Goal: Task Accomplishment & Management: Complete application form

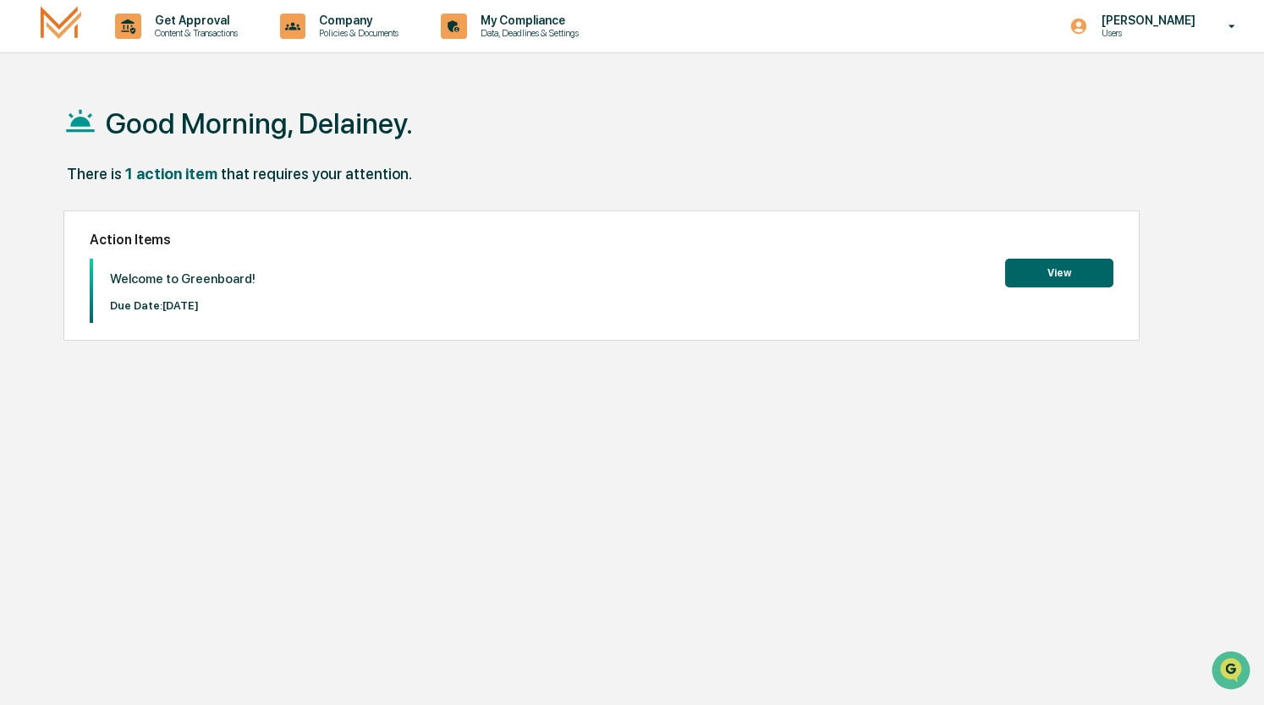
click at [1027, 273] on button "View" at bounding box center [1059, 273] width 108 height 29
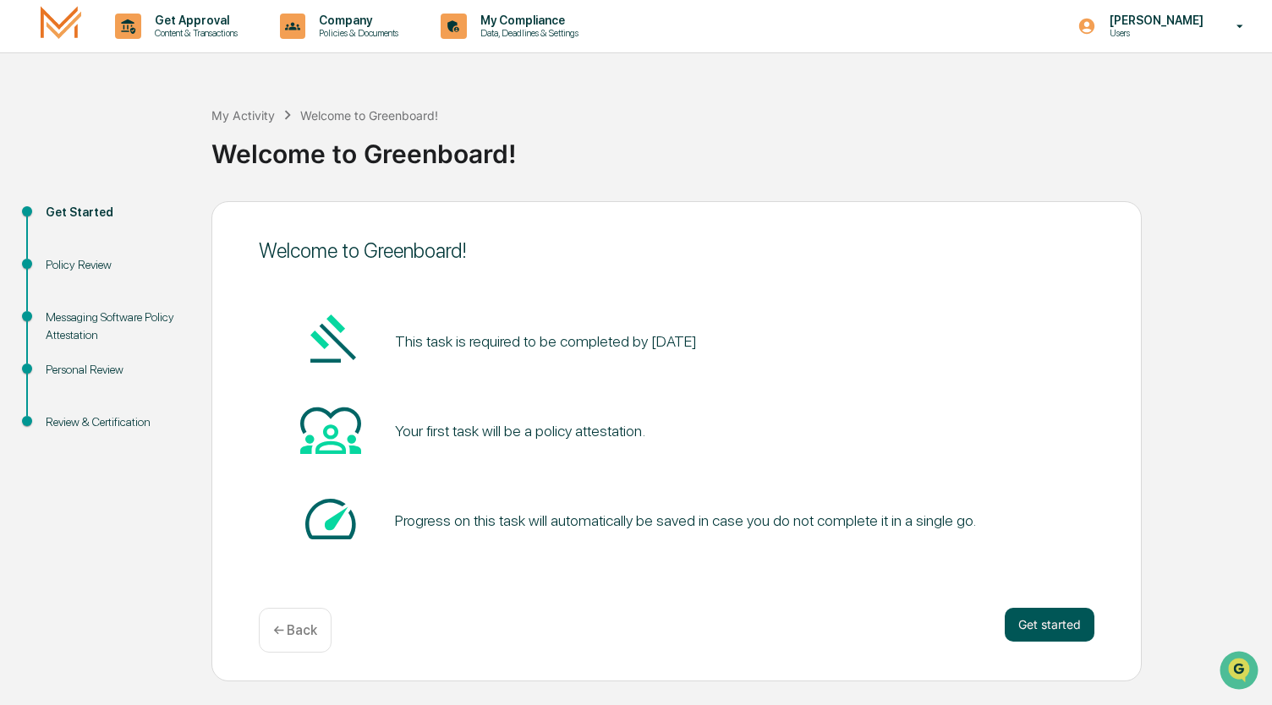
click at [1028, 612] on button "Get started" at bounding box center [1050, 625] width 90 height 34
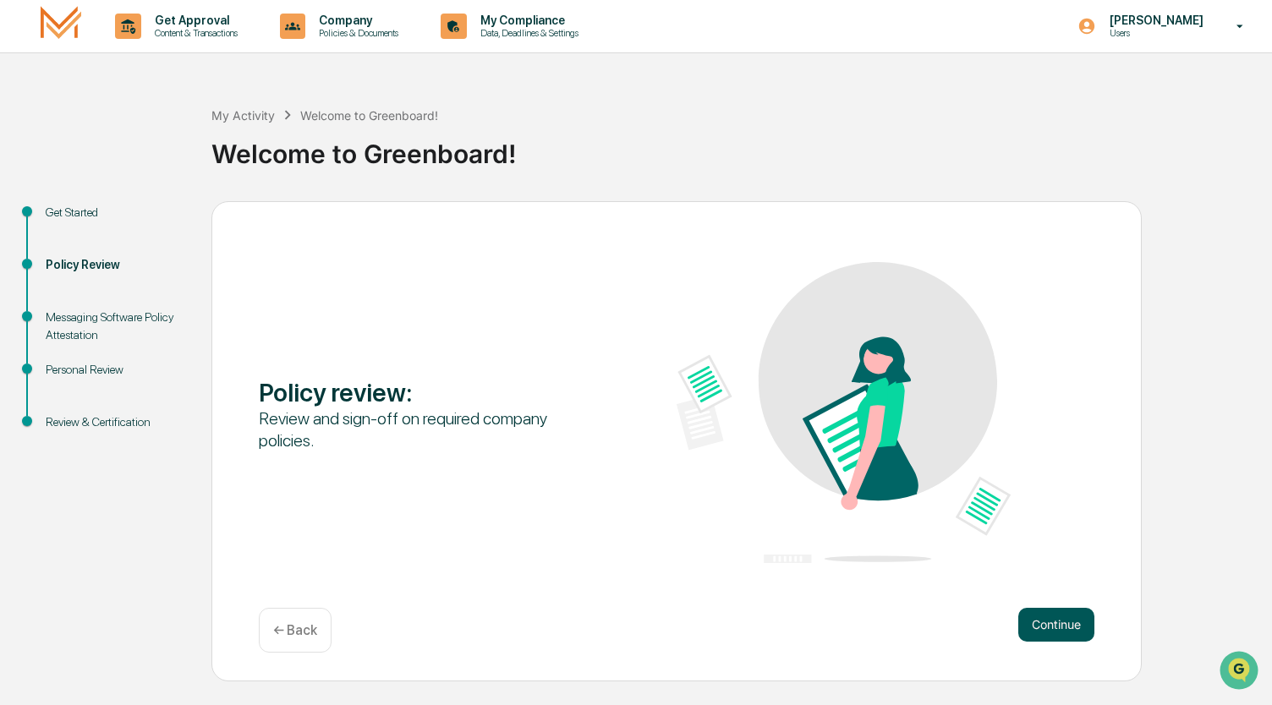
click at [1066, 631] on button "Continue" at bounding box center [1056, 625] width 76 height 34
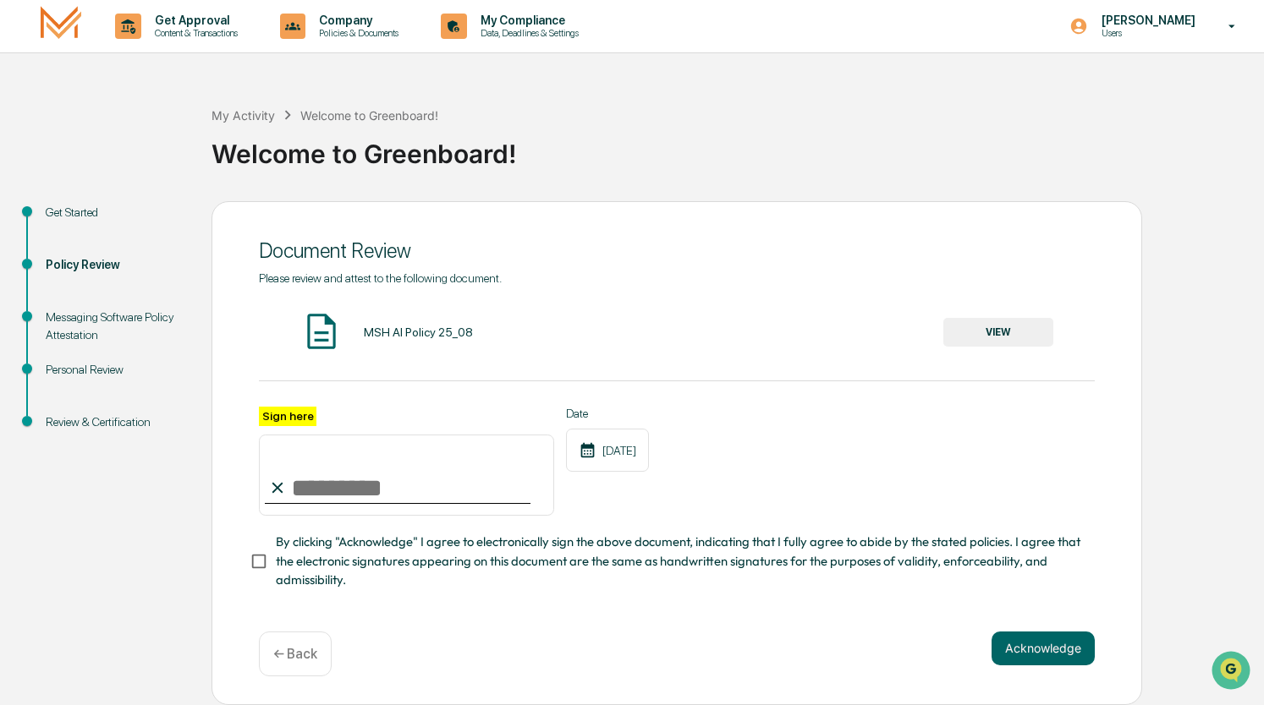
click at [417, 491] on input "Sign here" at bounding box center [406, 475] width 295 height 81
type input "**********"
click at [1025, 328] on button "VIEW" at bounding box center [998, 332] width 110 height 29
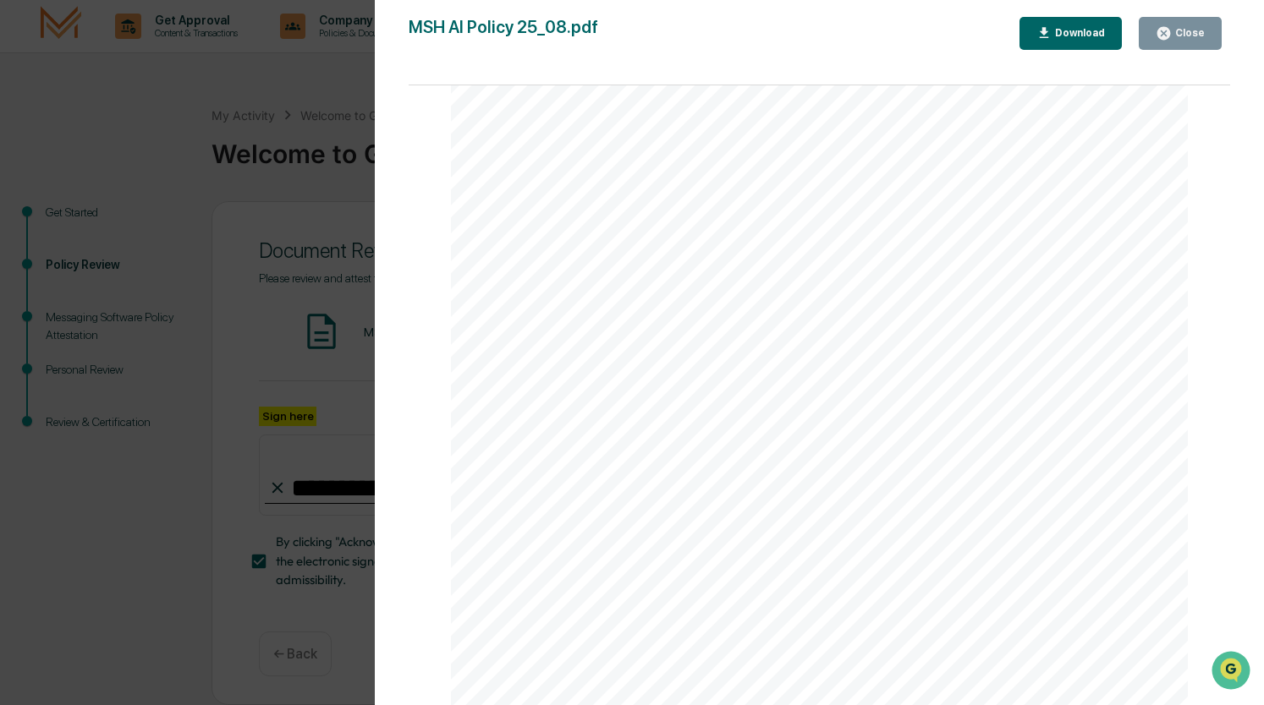
scroll to position [2392, 0]
click at [628, 554] on div "AI Policy Generative Artificial Intelligence [PERSON_NAME] & Co., Member FINRA/…" at bounding box center [819, 228] width 737 height 953
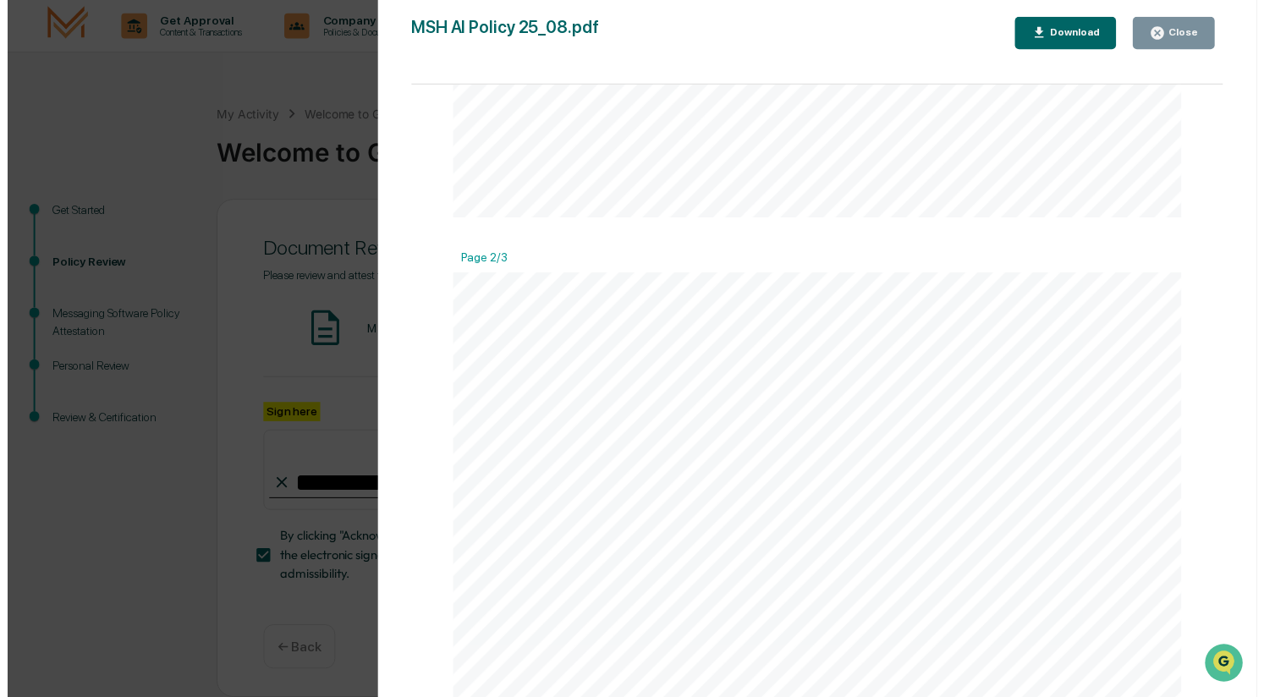
scroll to position [0, 0]
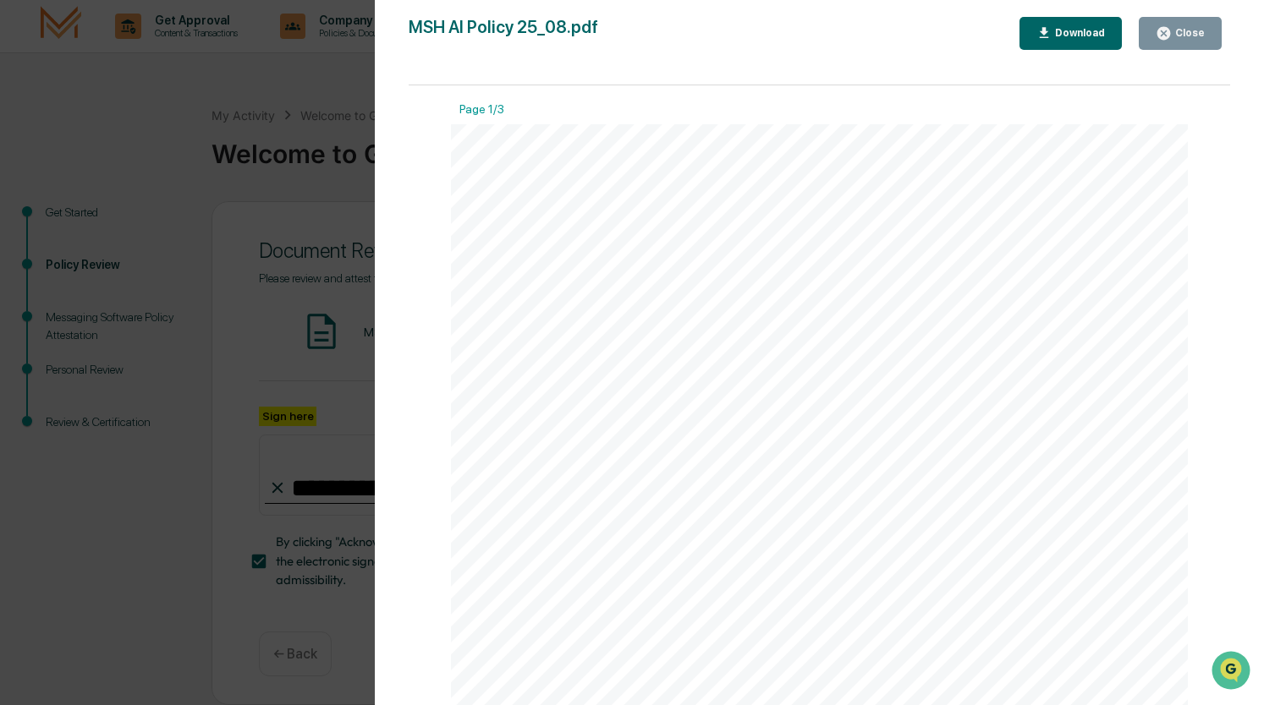
click at [1191, 34] on div "Close" at bounding box center [1187, 33] width 33 height 12
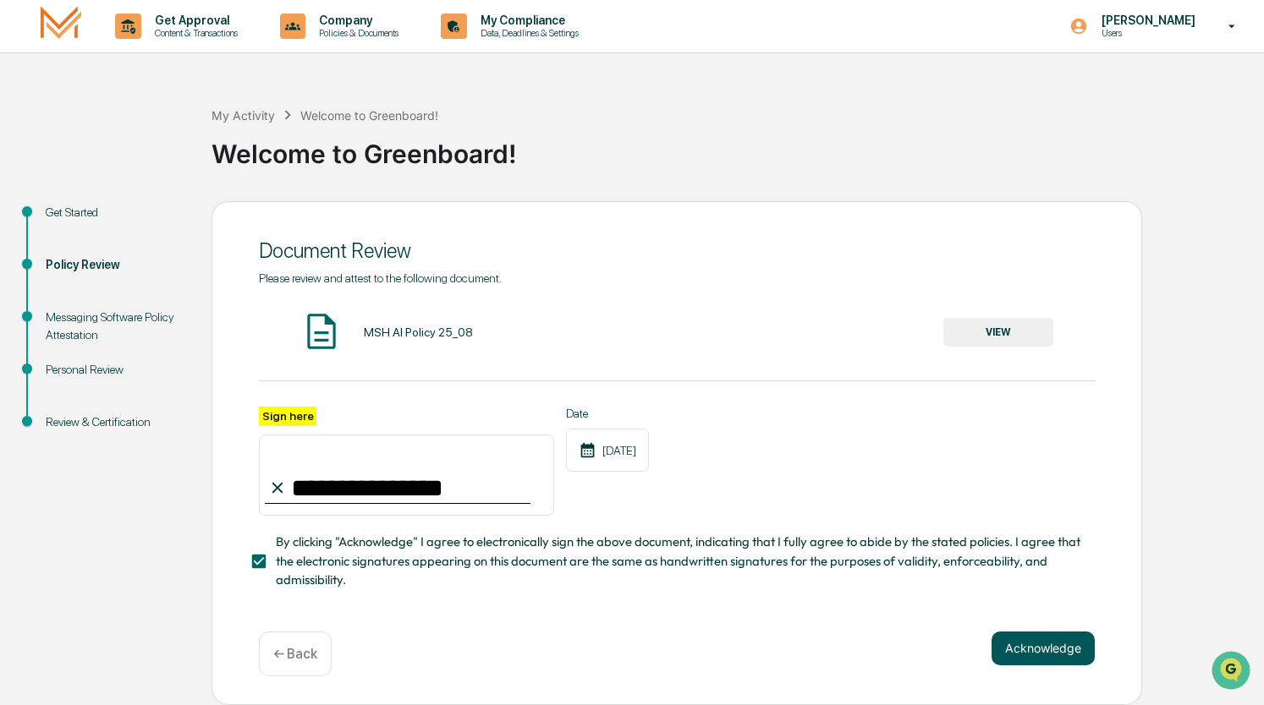
click at [1057, 649] on button "Acknowledge" at bounding box center [1042, 649] width 103 height 34
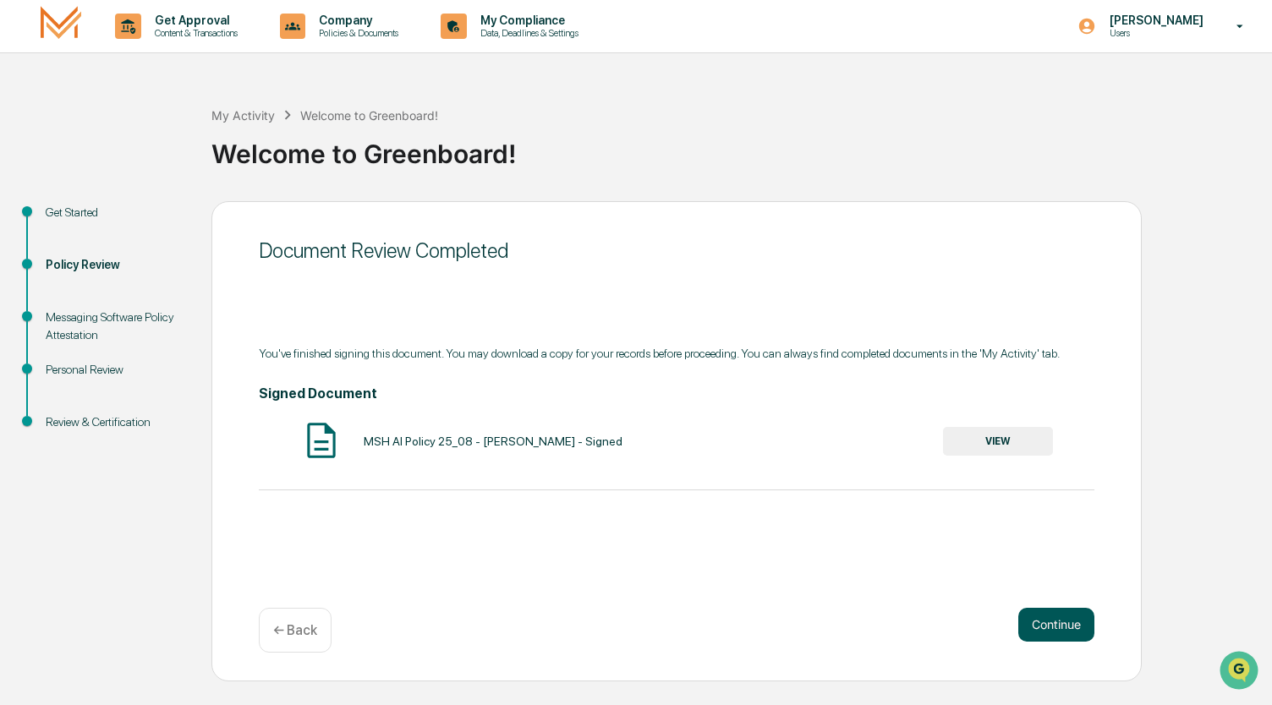
click at [1032, 628] on button "Continue" at bounding box center [1056, 625] width 76 height 34
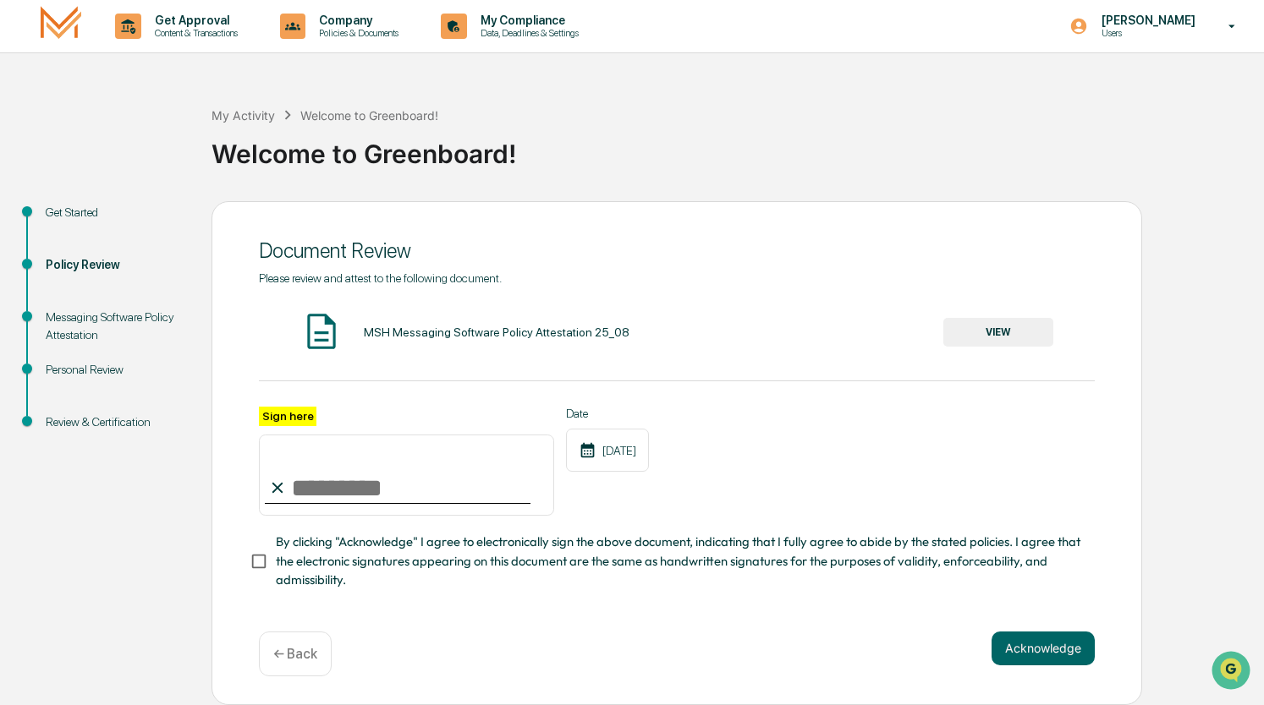
click at [447, 495] on input "Sign here" at bounding box center [406, 475] width 295 height 81
type input "**********"
click at [986, 334] on button "VIEW" at bounding box center [998, 332] width 110 height 29
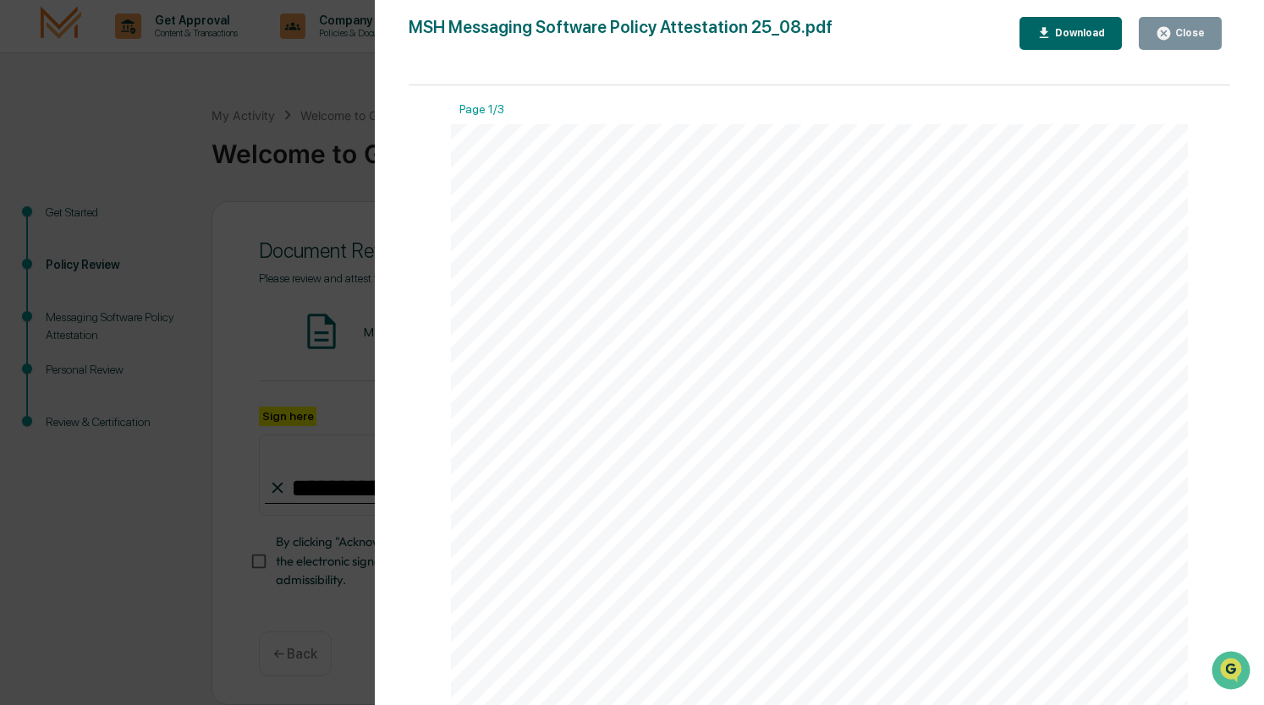
click at [1193, 45] on button "Close" at bounding box center [1179, 33] width 83 height 33
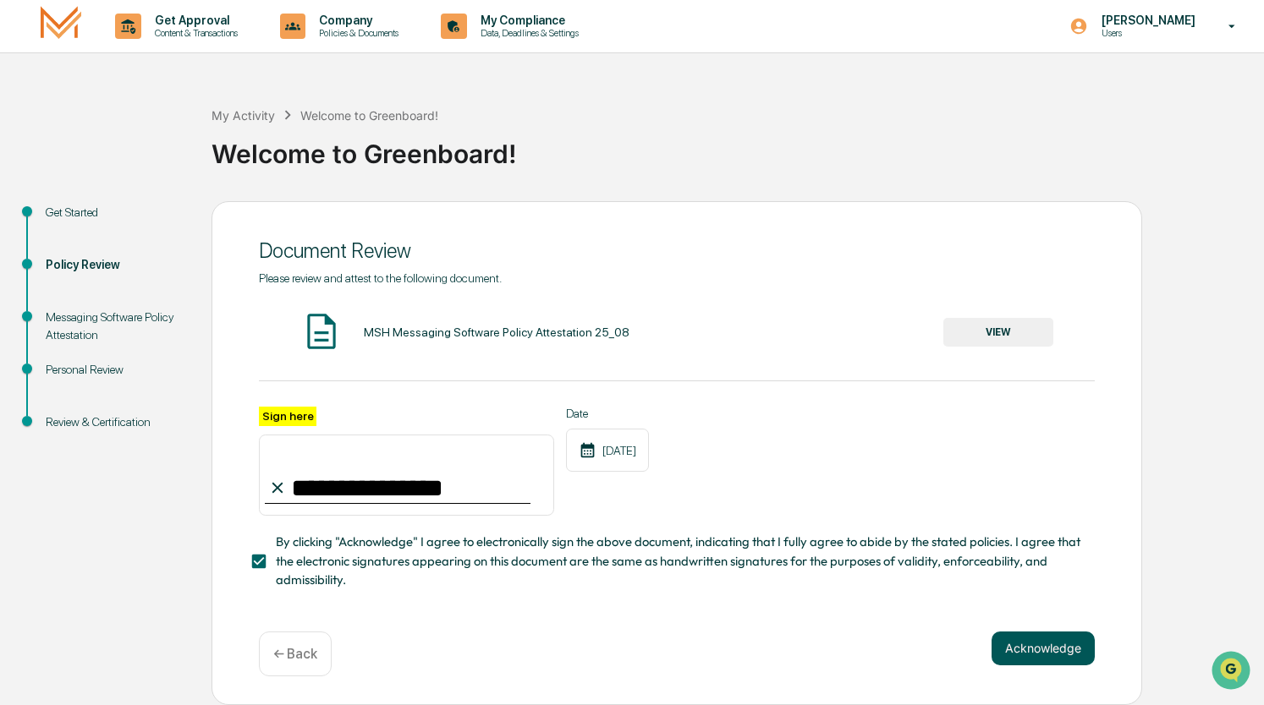
click at [1018, 646] on button "Acknowledge" at bounding box center [1042, 649] width 103 height 34
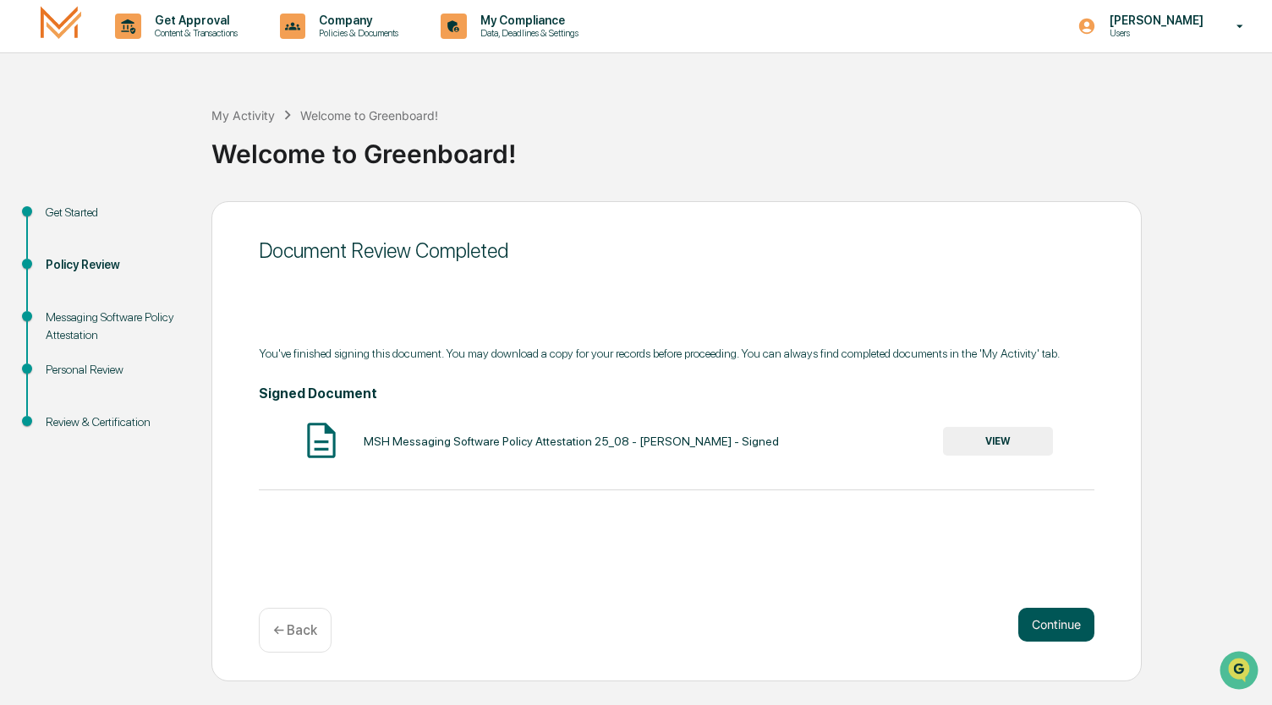
click at [1049, 634] on button "Continue" at bounding box center [1056, 625] width 76 height 34
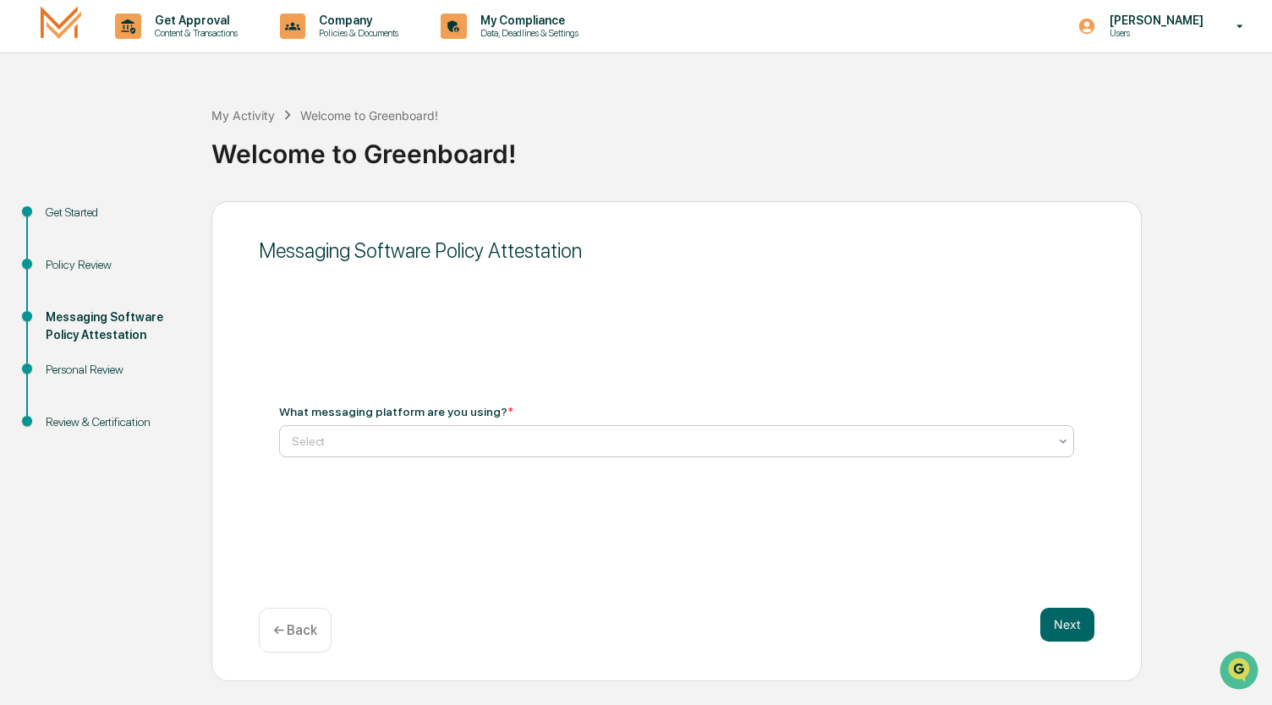
click at [569, 443] on div at bounding box center [670, 441] width 756 height 17
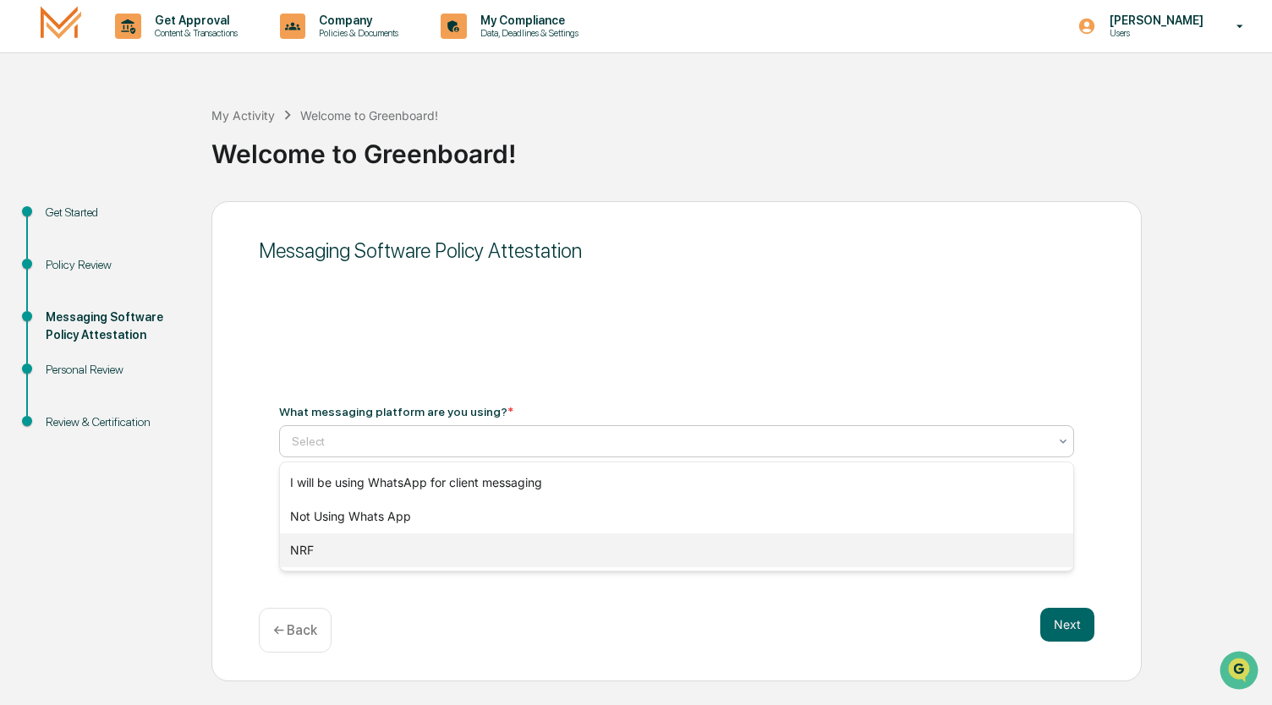
click at [546, 547] on div "NRF" at bounding box center [677, 551] width 794 height 34
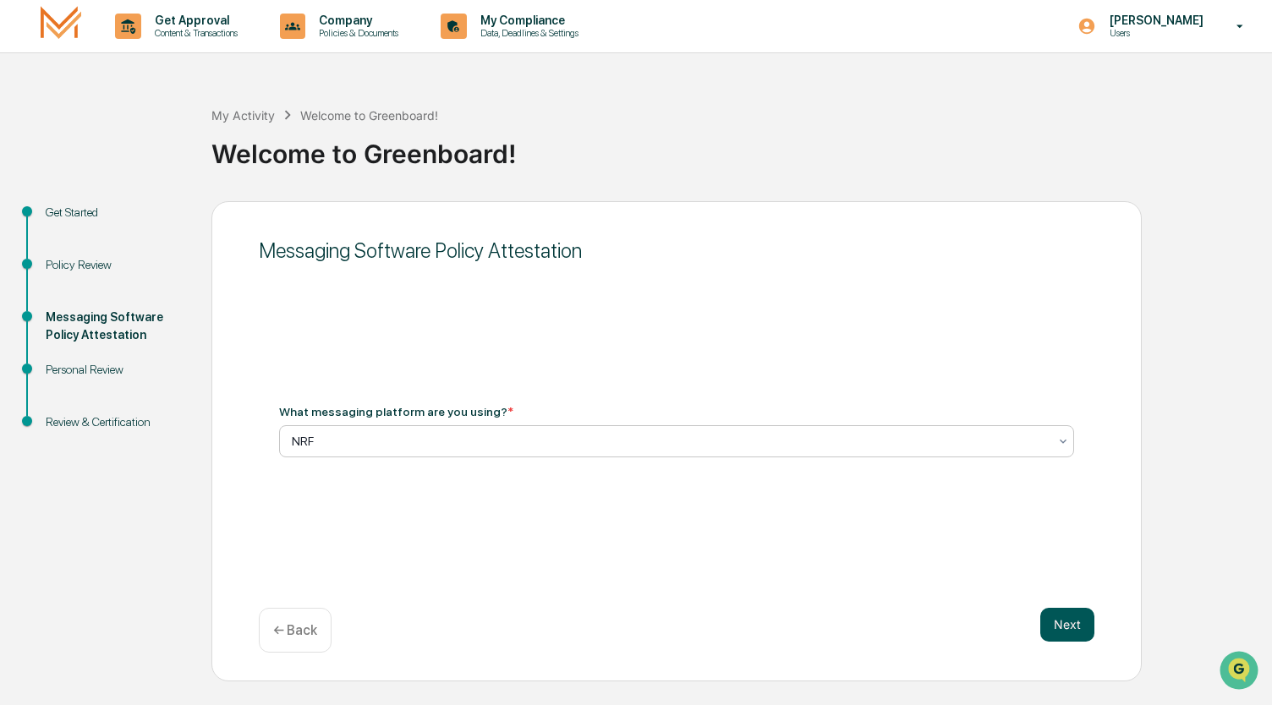
click at [1064, 634] on button "Next" at bounding box center [1067, 625] width 54 height 34
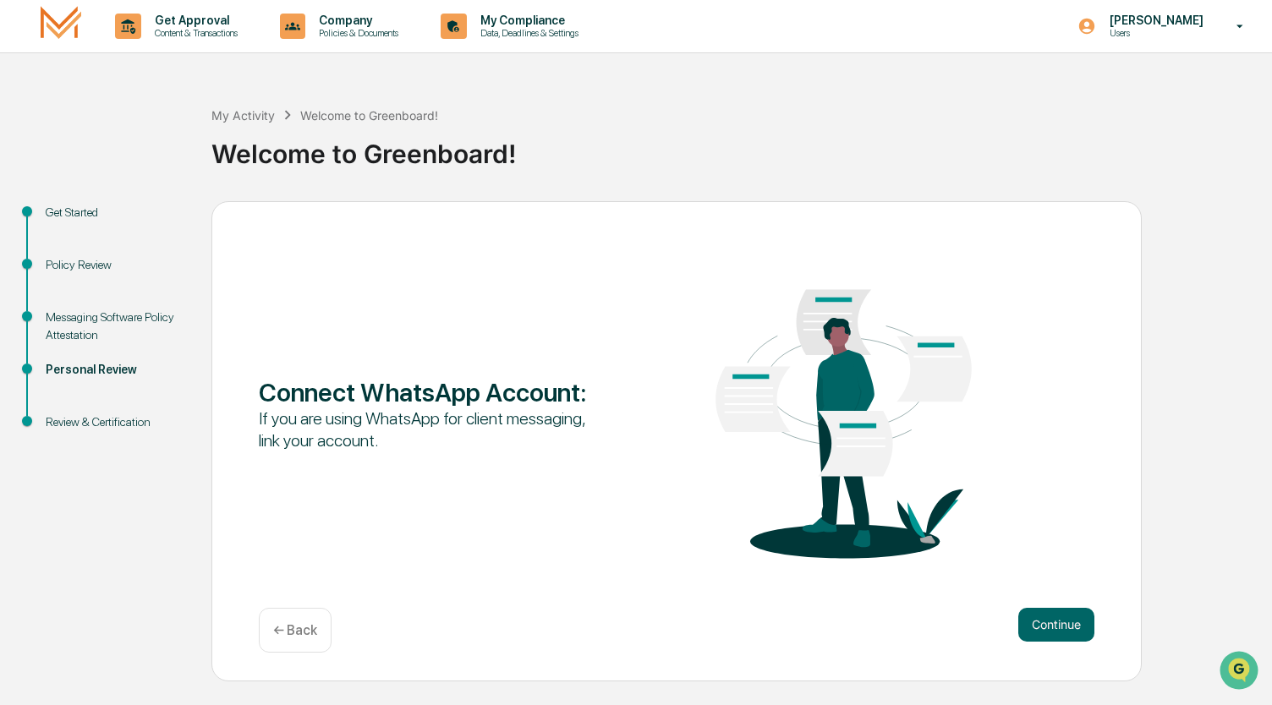
click at [1064, 634] on button "Continue" at bounding box center [1056, 625] width 76 height 34
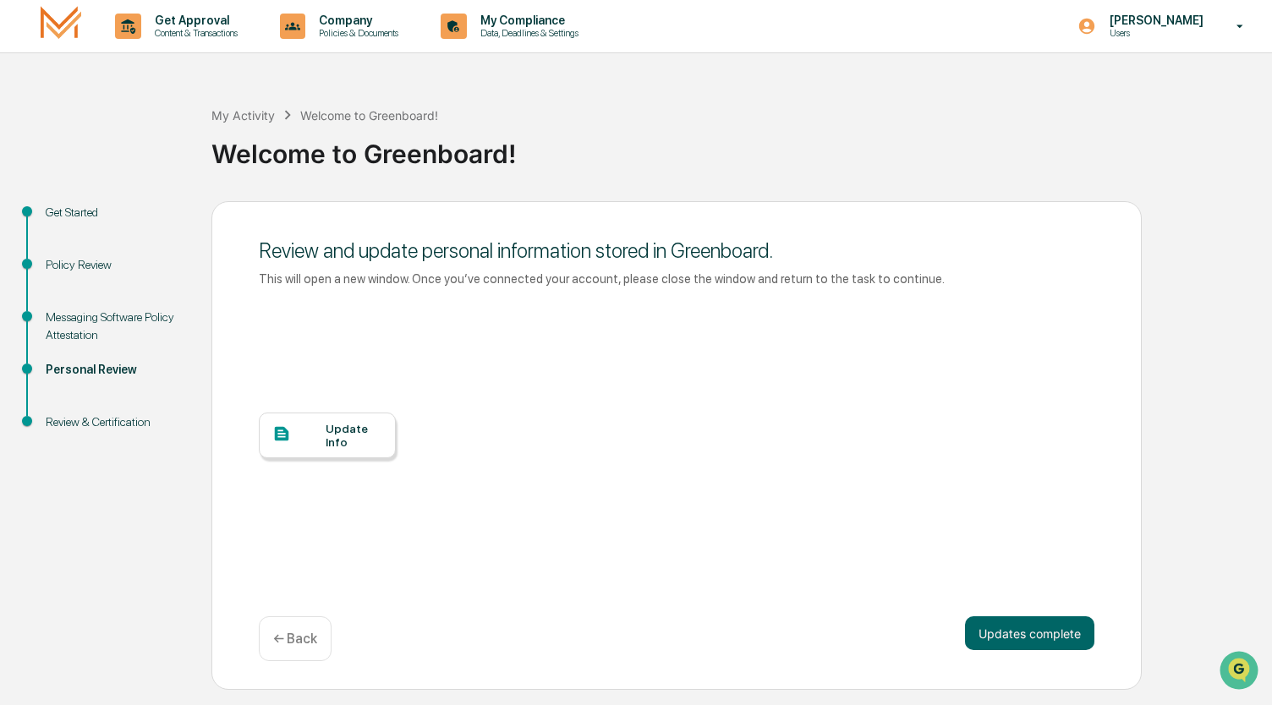
click at [382, 442] on div "Update Info" at bounding box center [327, 436] width 137 height 46
click at [1037, 623] on button "Updates complete" at bounding box center [1029, 634] width 129 height 34
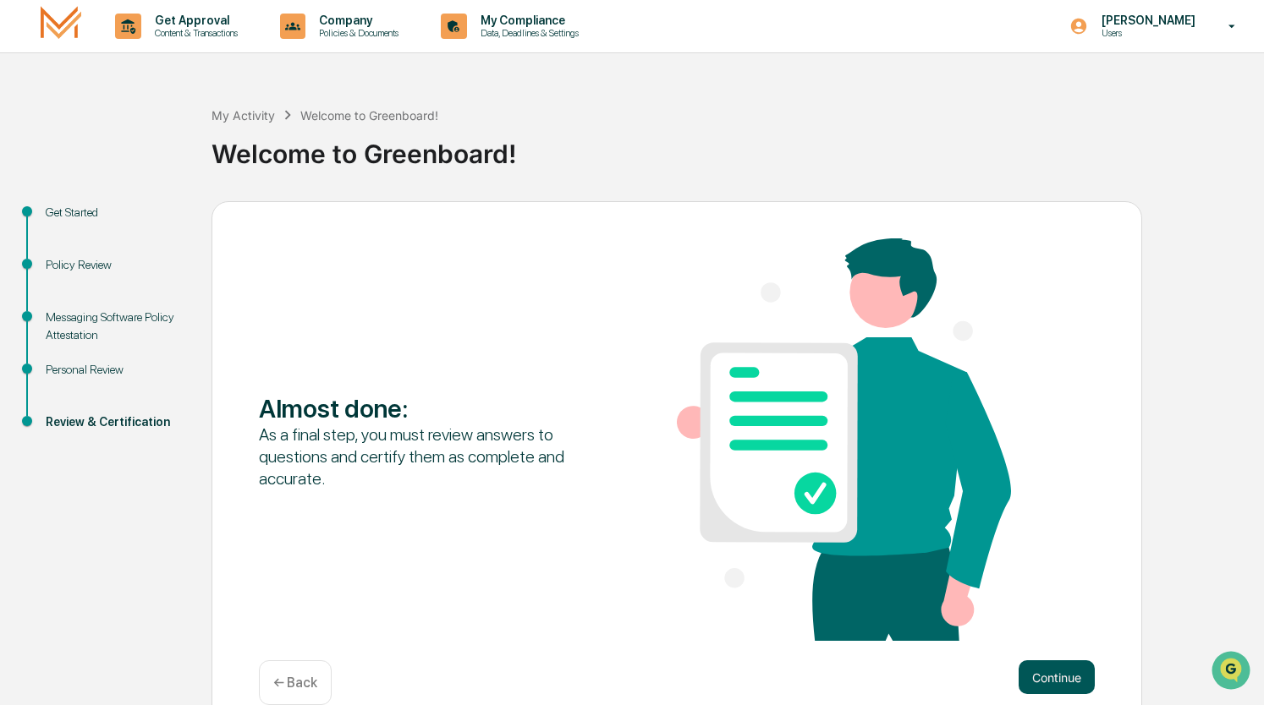
click at [1070, 674] on button "Continue" at bounding box center [1056, 678] width 76 height 34
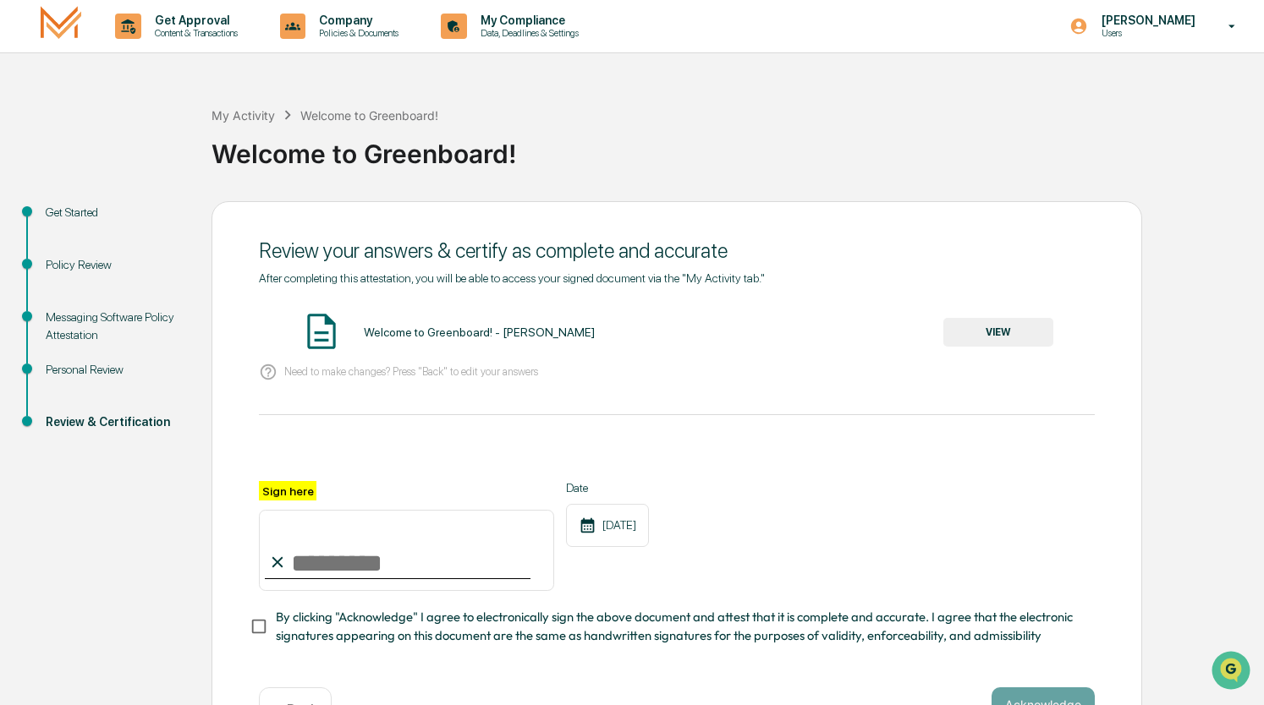
click at [979, 343] on button "VIEW" at bounding box center [998, 332] width 110 height 29
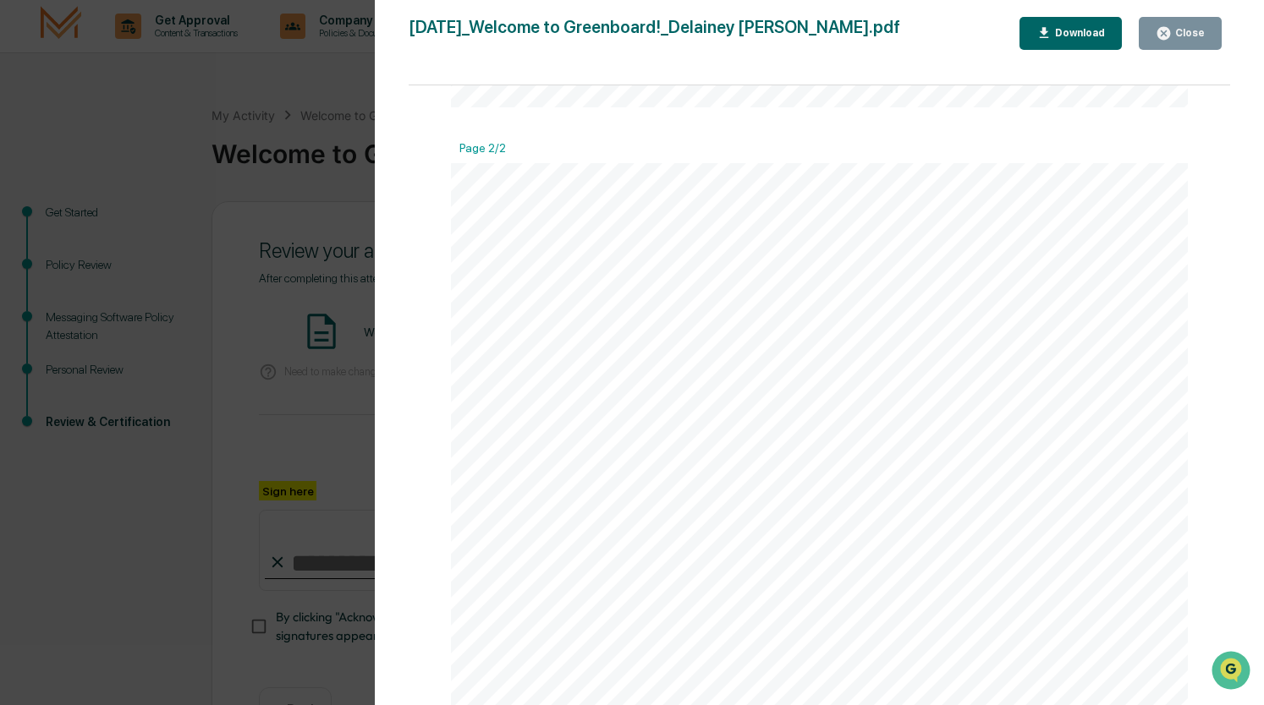
scroll to position [1060, 0]
click at [1181, 28] on div "Close" at bounding box center [1187, 33] width 33 height 12
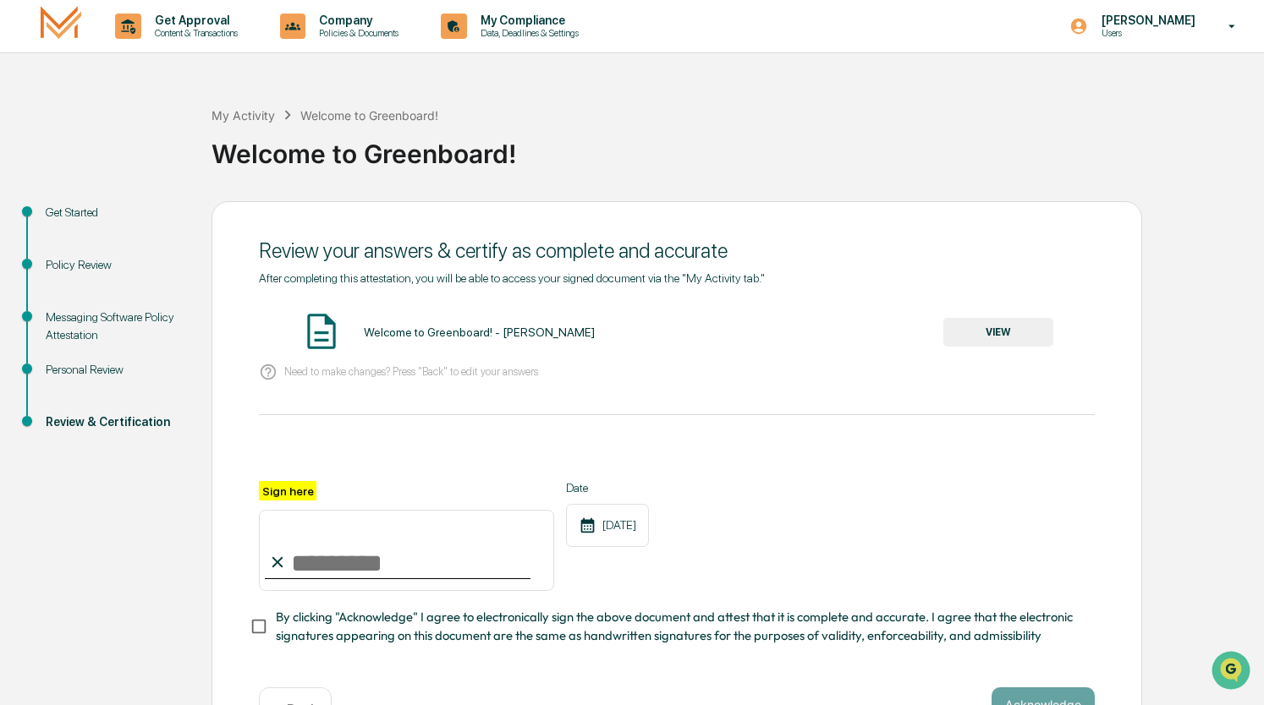
click at [403, 556] on input "Sign here" at bounding box center [406, 550] width 295 height 81
type input "**********"
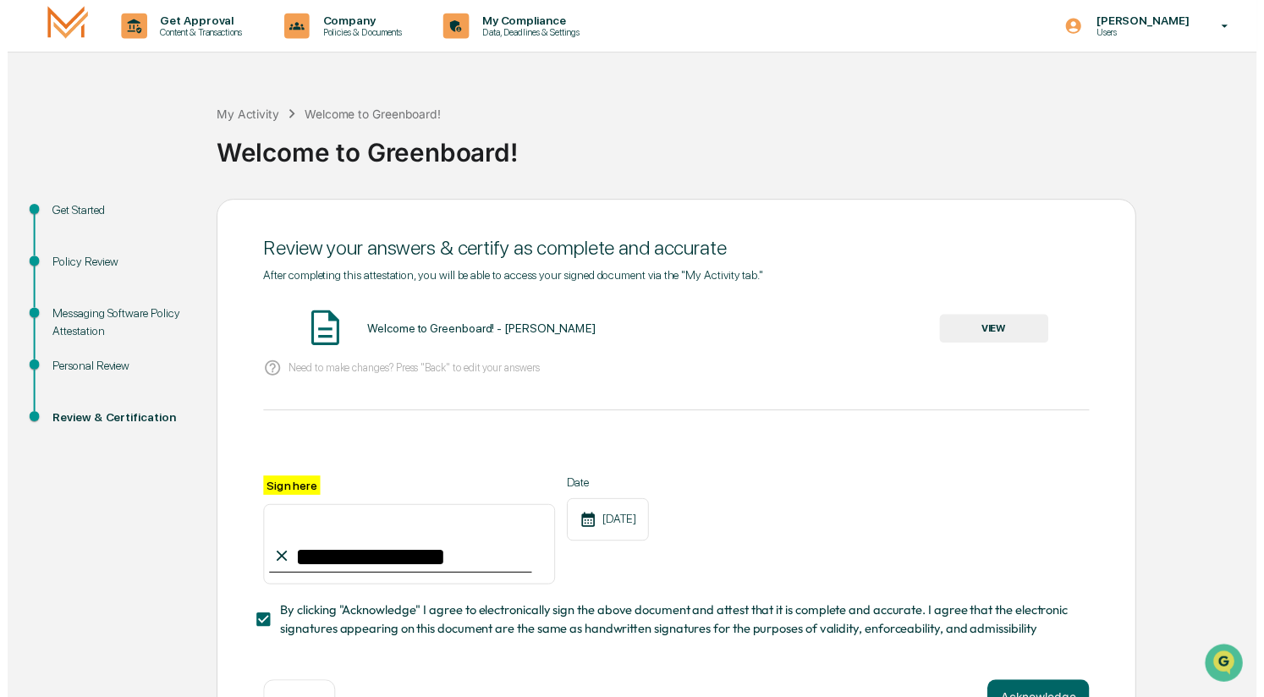
scroll to position [63, 0]
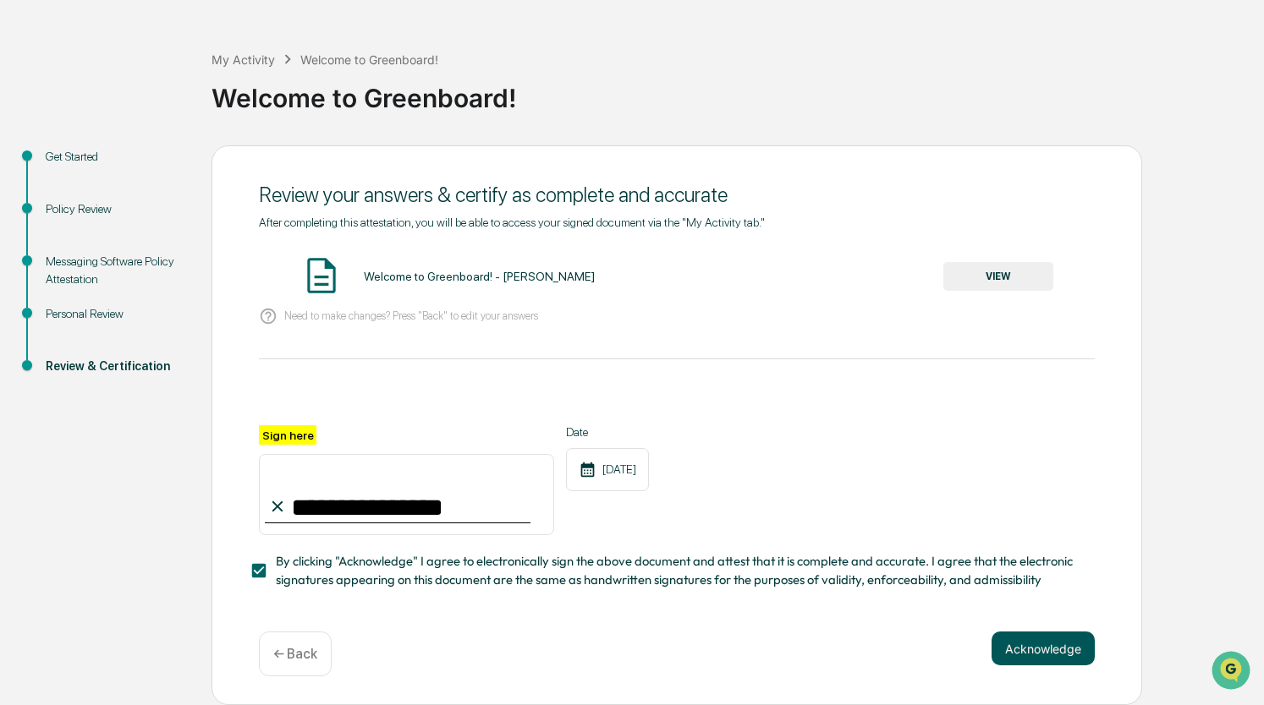
click at [1036, 647] on button "Acknowledge" at bounding box center [1042, 649] width 103 height 34
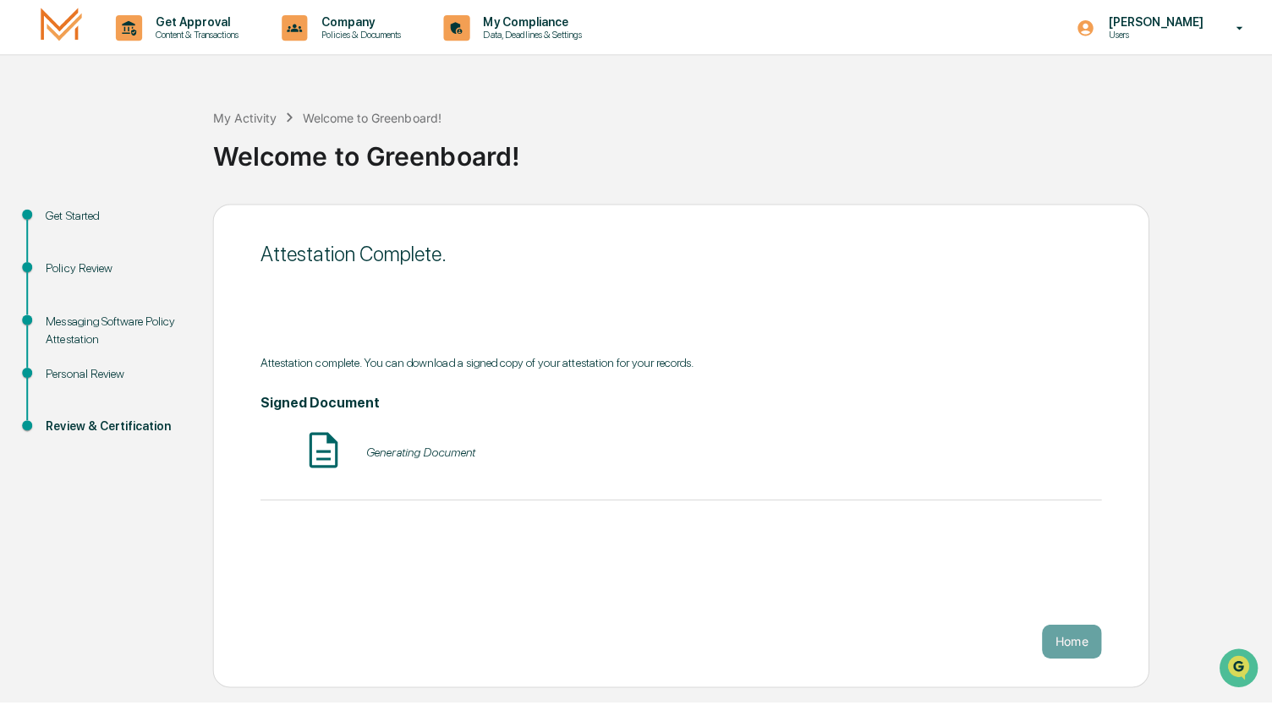
scroll to position [0, 0]
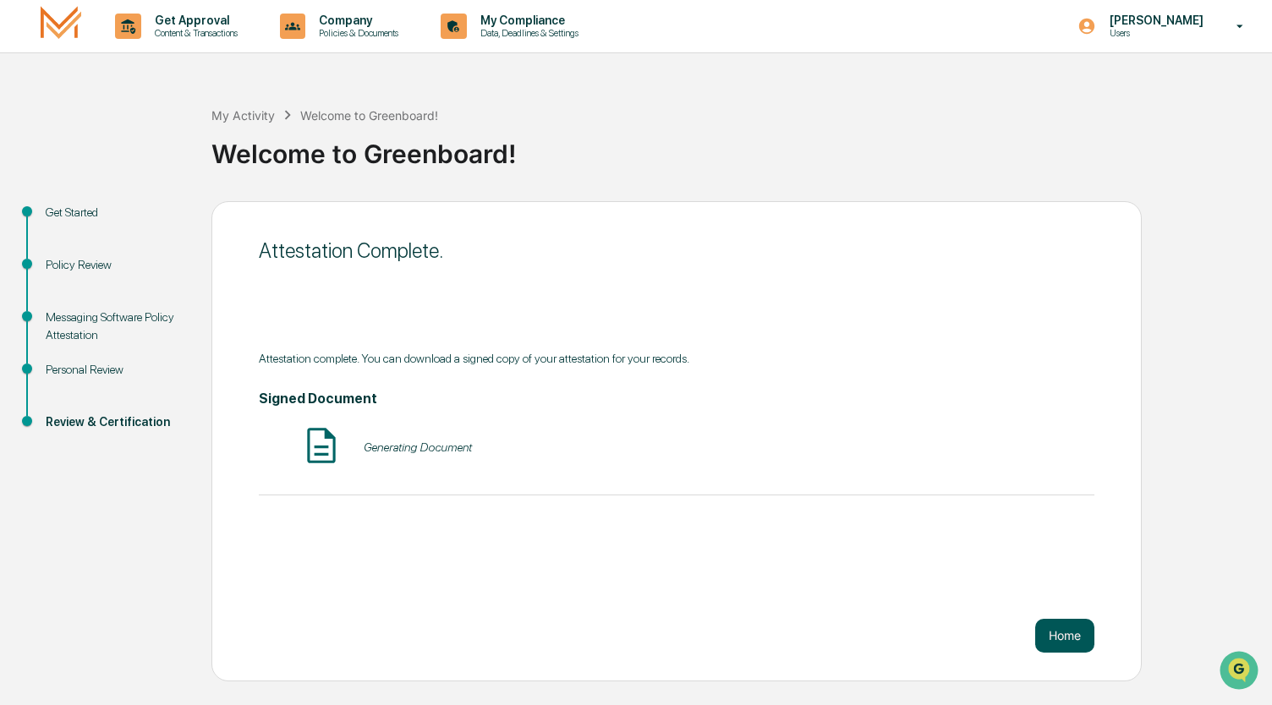
click at [1061, 640] on button "Home" at bounding box center [1064, 636] width 59 height 34
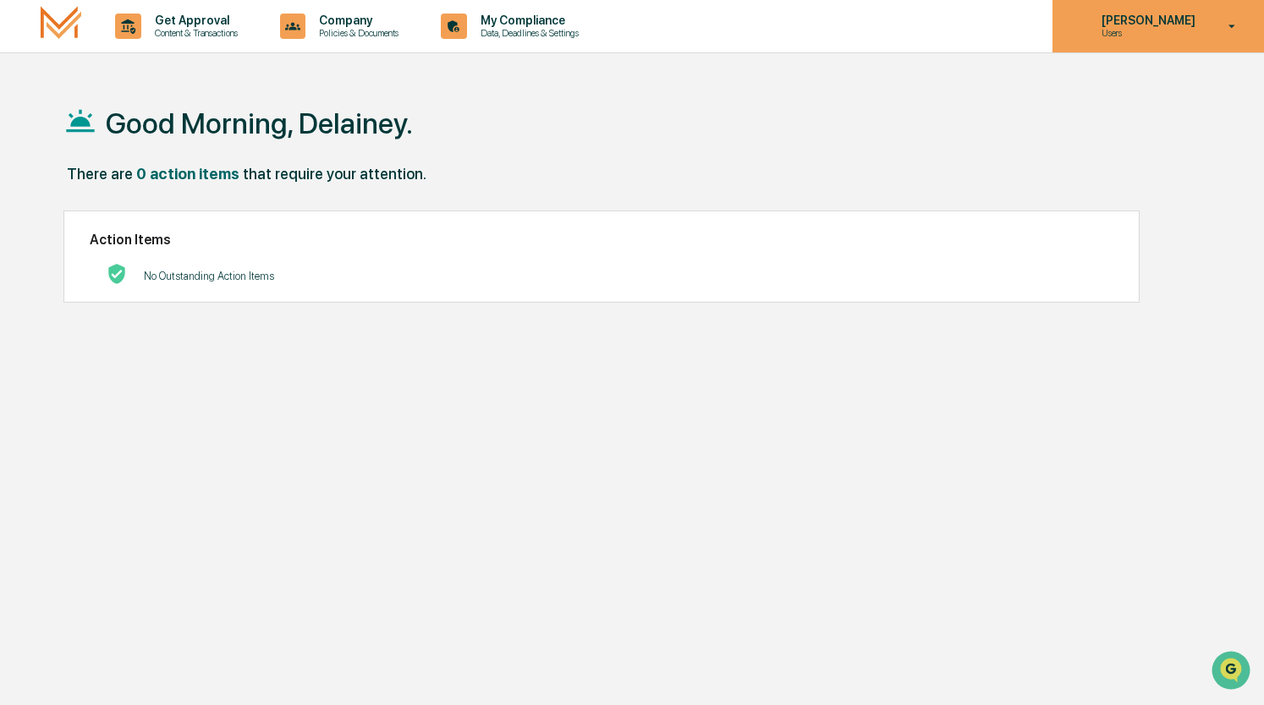
click at [1115, 30] on p "Users" at bounding box center [1146, 33] width 116 height 12
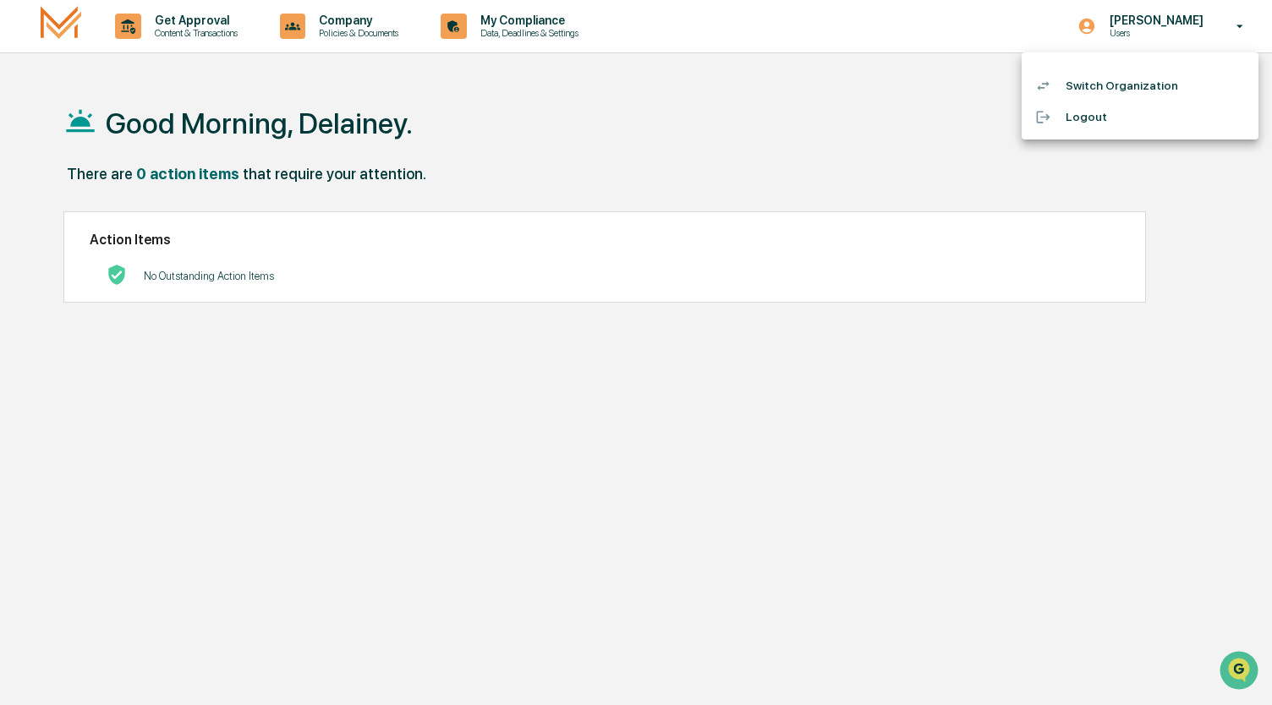
click at [1094, 85] on li "Switch Organization" at bounding box center [1140, 85] width 237 height 31
